Goal: Register for event/course

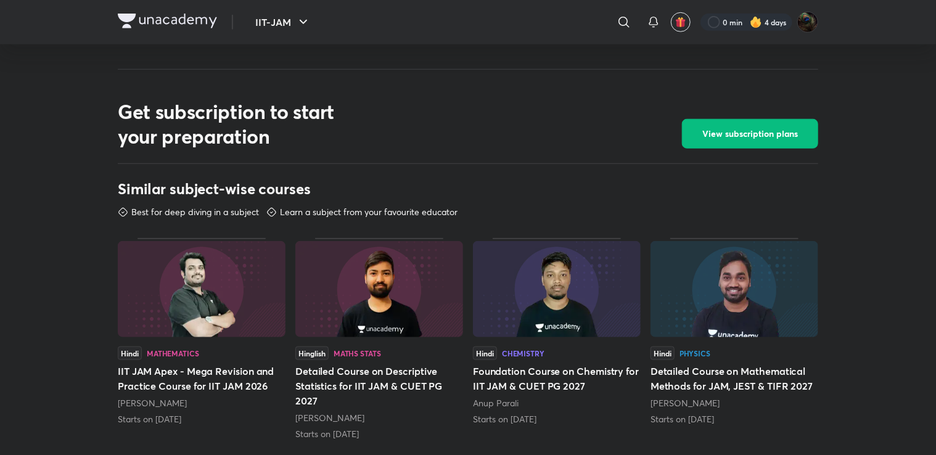
scroll to position [488, 0]
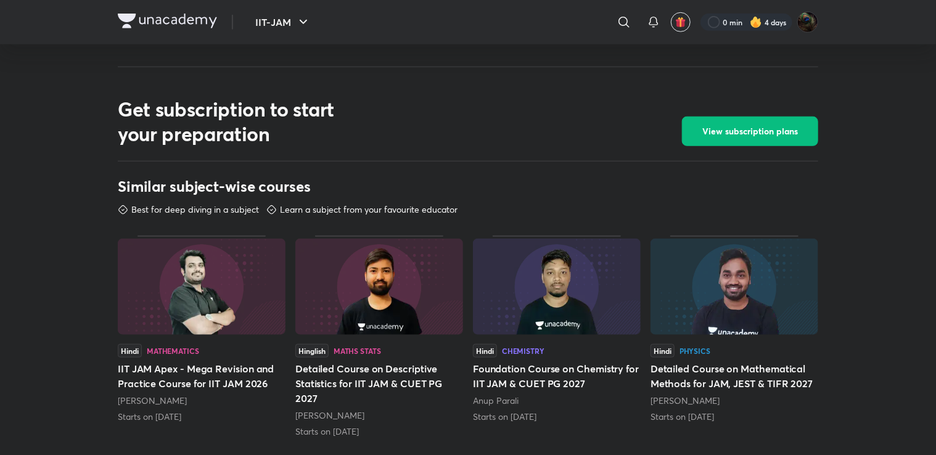
click at [178, 287] on img at bounding box center [202, 287] width 168 height 96
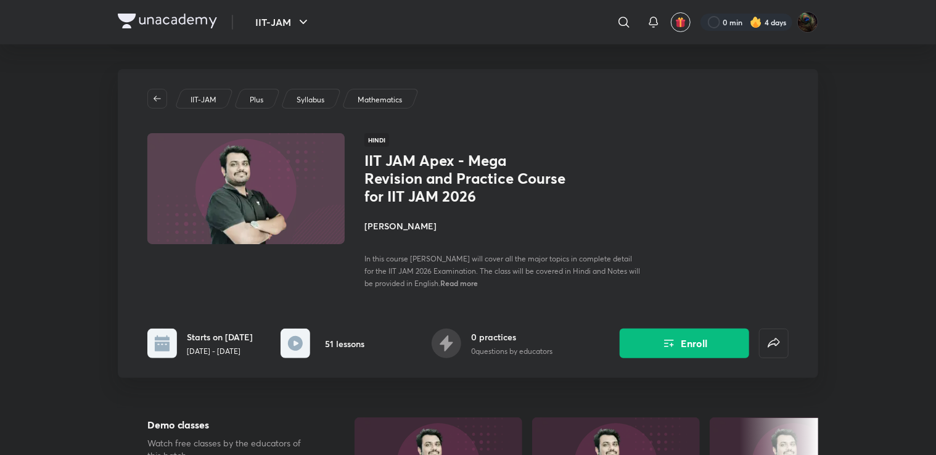
scroll to position [52, 0]
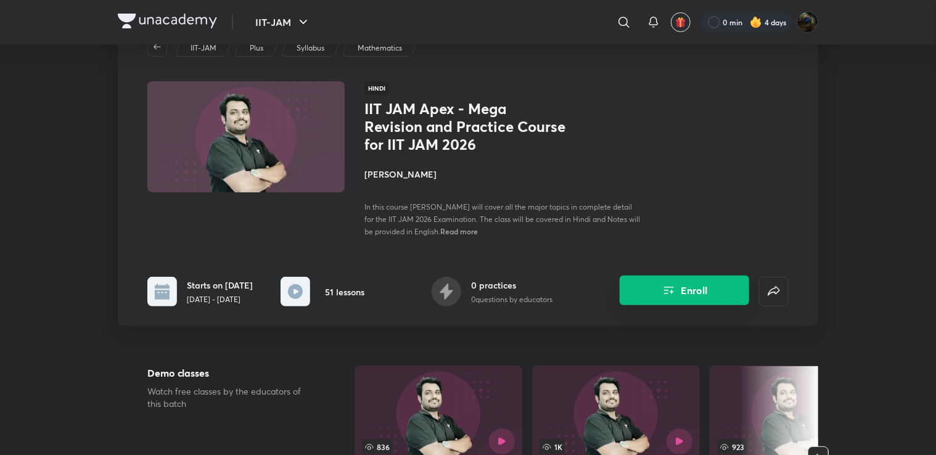
click at [659, 290] on button "Enroll" at bounding box center [683, 291] width 129 height 30
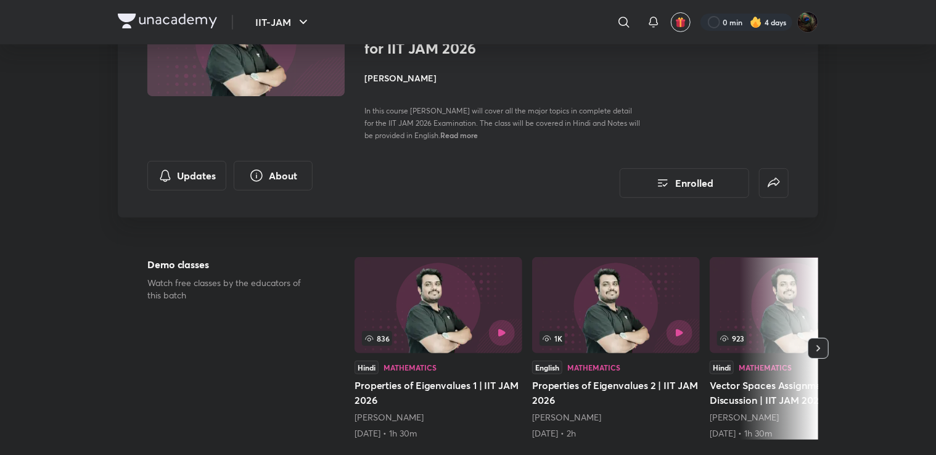
scroll to position [0, 0]
